Goal: Book appointment/travel/reservation

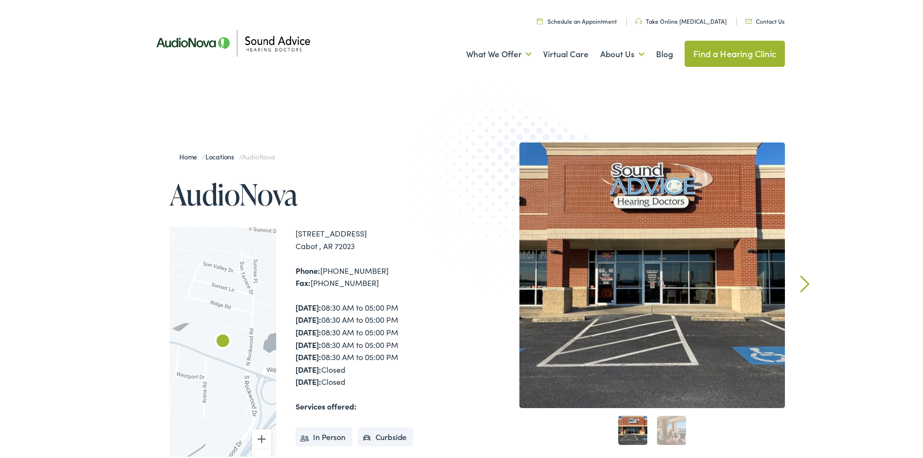
click at [800, 285] on link "Next" at bounding box center [804, 281] width 9 height 17
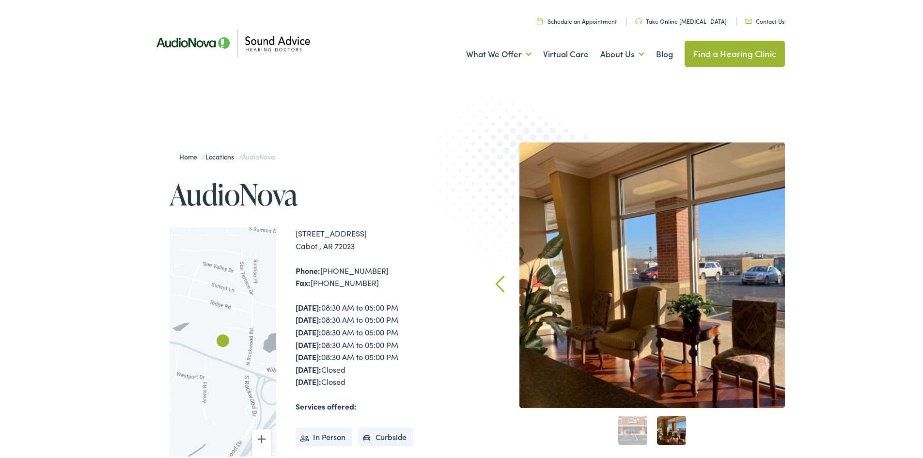
click at [799, 285] on div "Home / Locations / AudioNova AudioNova ← Move left → Move right ↑ Move up ↓ Mov…" at bounding box center [465, 356] width 930 height 528
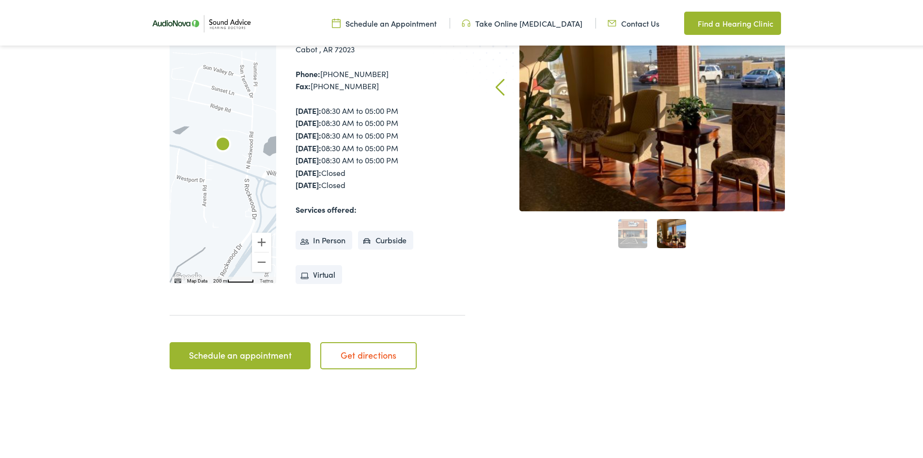
scroll to position [194, 0]
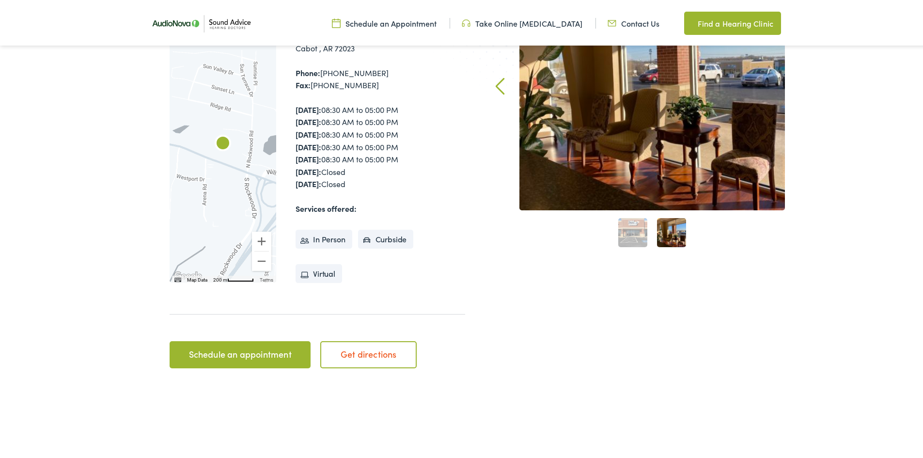
click at [275, 357] on link "Schedule an appointment" at bounding box center [240, 352] width 141 height 27
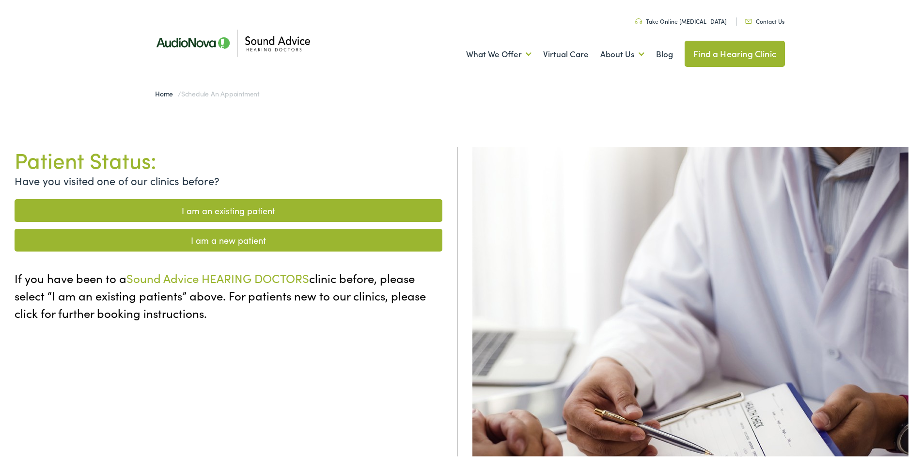
click at [281, 239] on link "I am a new patient" at bounding box center [229, 238] width 428 height 23
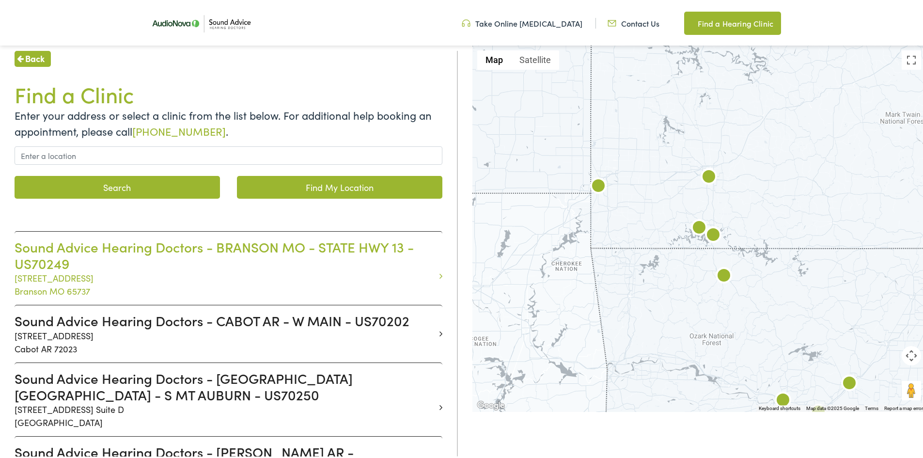
scroll to position [145, 0]
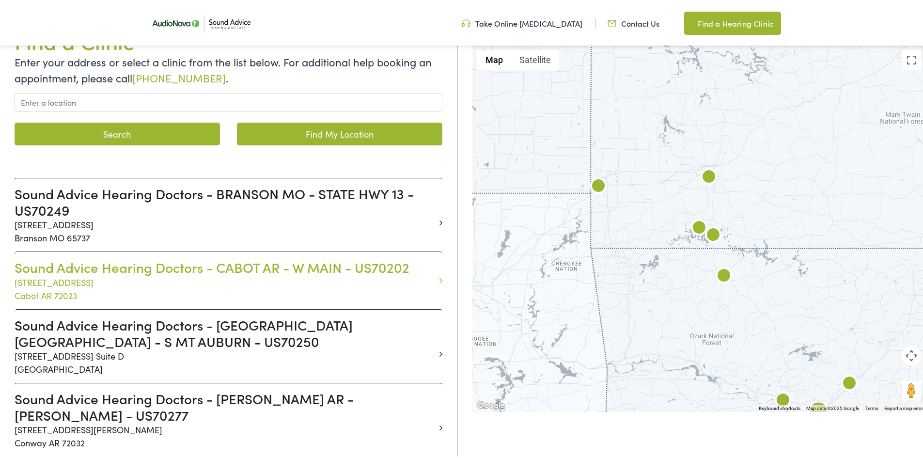
click at [281, 274] on h3 "Sound Advice Hearing Doctors - CABOT AR - W MAIN - US70202" at bounding box center [225, 265] width 421 height 16
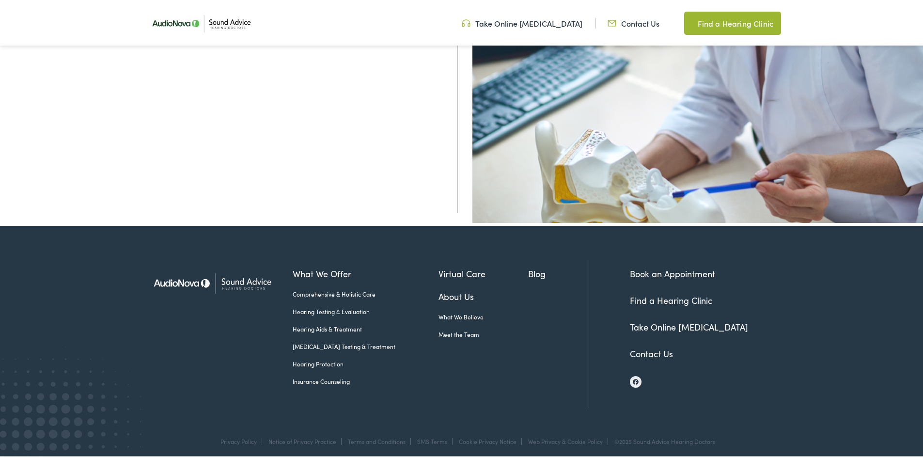
scroll to position [388, 0]
click at [311, 306] on link "Hearing Testing & Evaluation" at bounding box center [366, 309] width 146 height 9
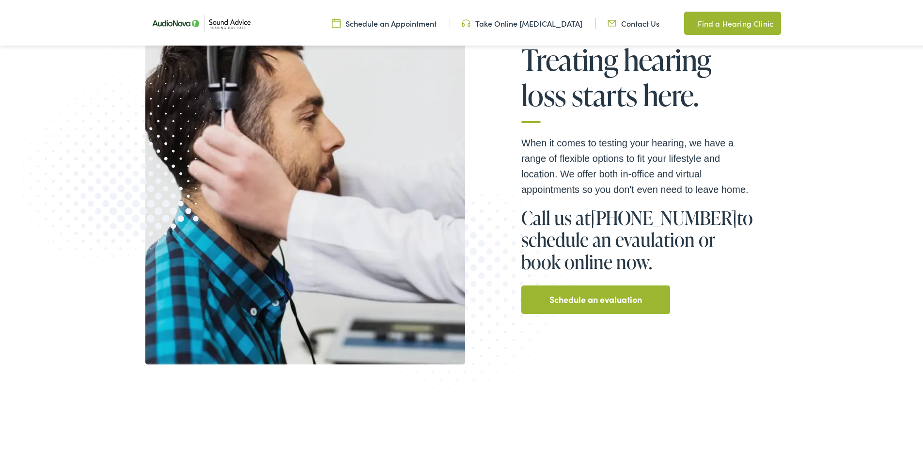
scroll to position [194, 0]
click at [599, 292] on link "Schedule an evaluation" at bounding box center [595, 297] width 93 height 16
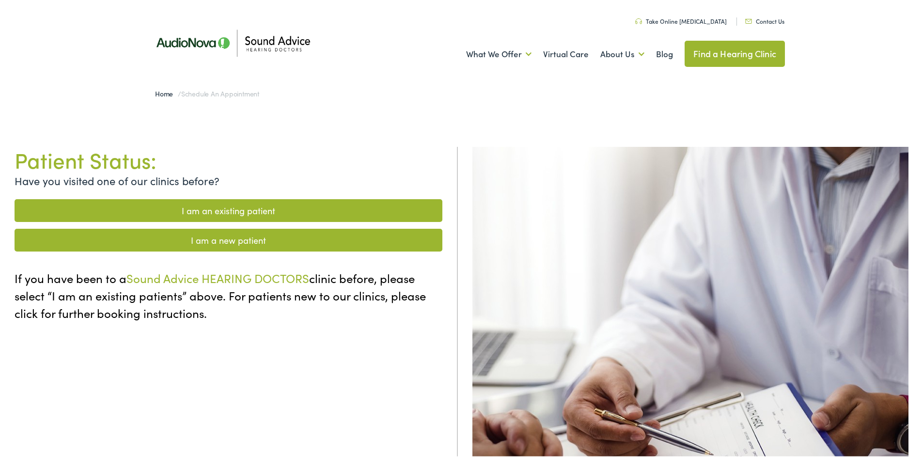
click at [361, 236] on link "I am a new patient" at bounding box center [229, 238] width 428 height 23
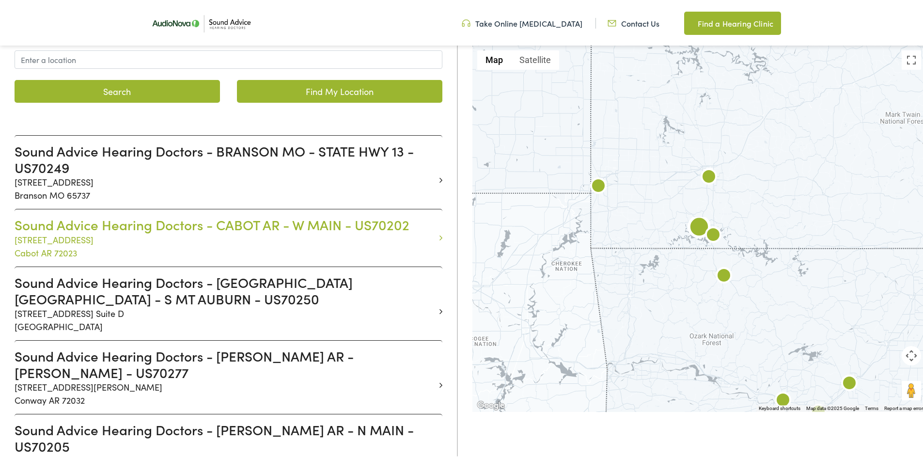
scroll to position [194, 0]
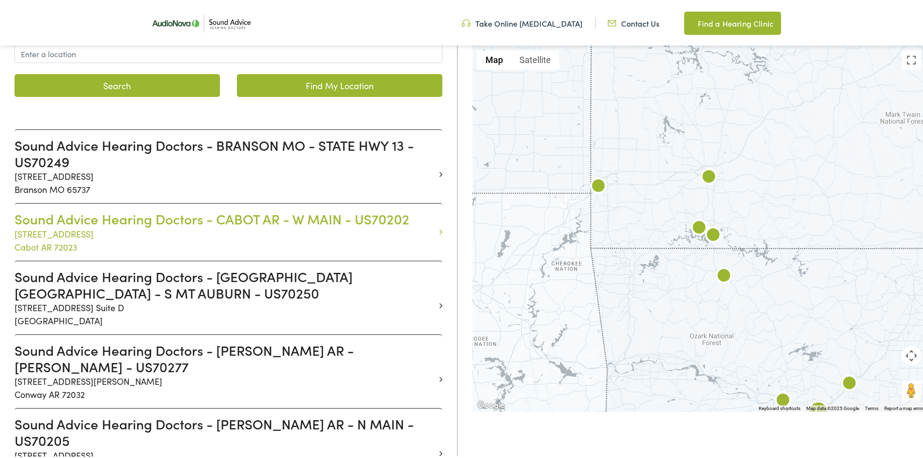
click at [323, 237] on p "2080 W Main St. Suite 2 Cabot AR 72023" at bounding box center [225, 238] width 421 height 26
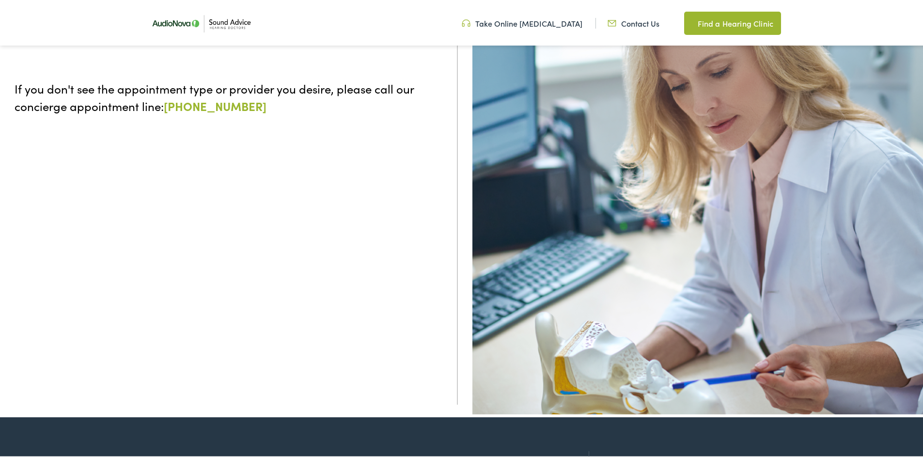
scroll to position [48, 0]
